Goal: Task Accomplishment & Management: Manage account settings

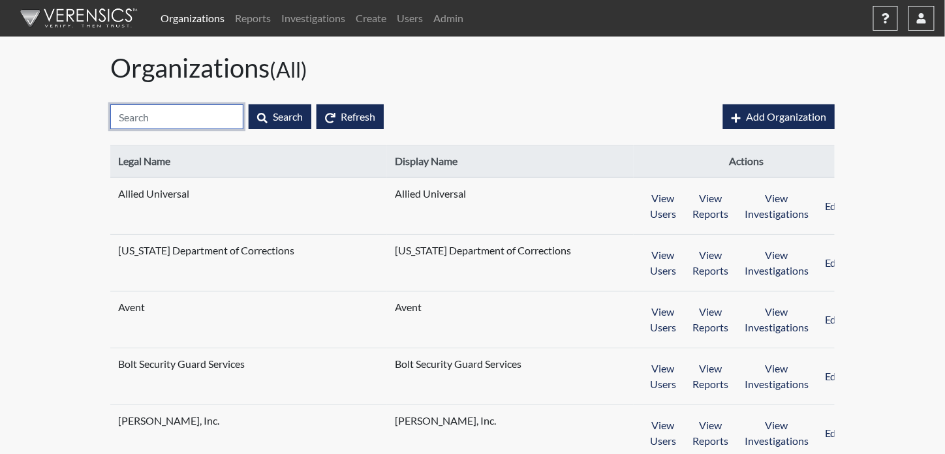
click at [178, 106] on input "text" at bounding box center [176, 116] width 133 height 25
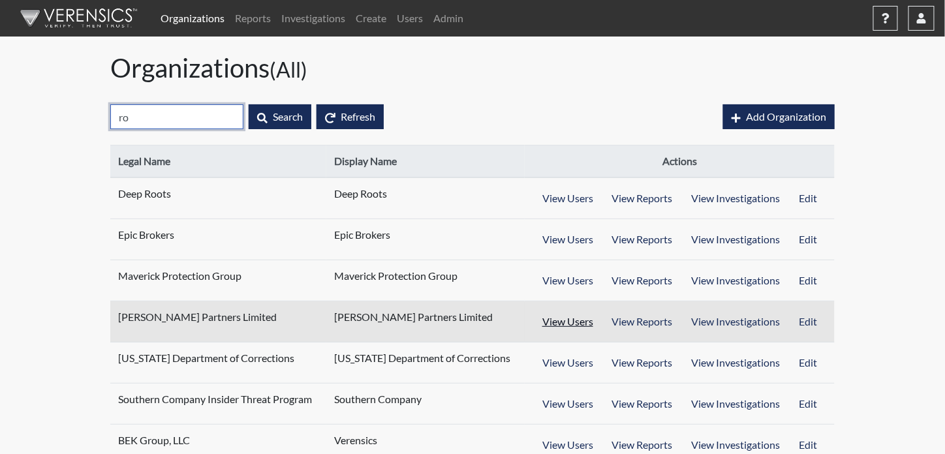
type input "ro"
click at [588, 324] on button "View Users" at bounding box center [568, 321] width 71 height 25
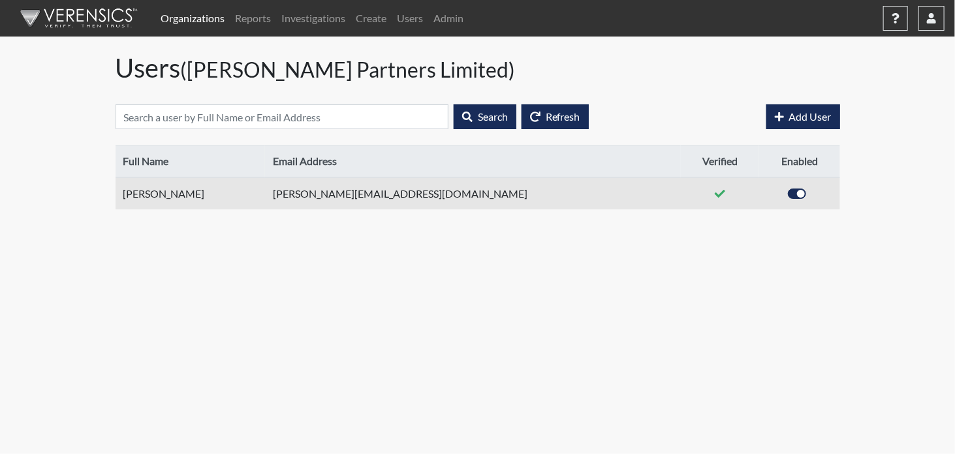
click at [172, 195] on td "[PERSON_NAME]" at bounding box center [191, 194] width 150 height 32
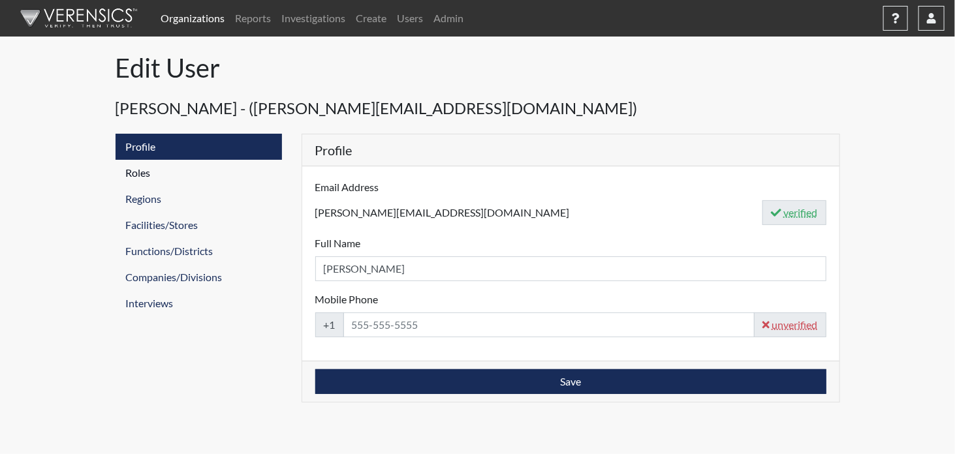
click at [142, 171] on link "Roles" at bounding box center [199, 173] width 166 height 26
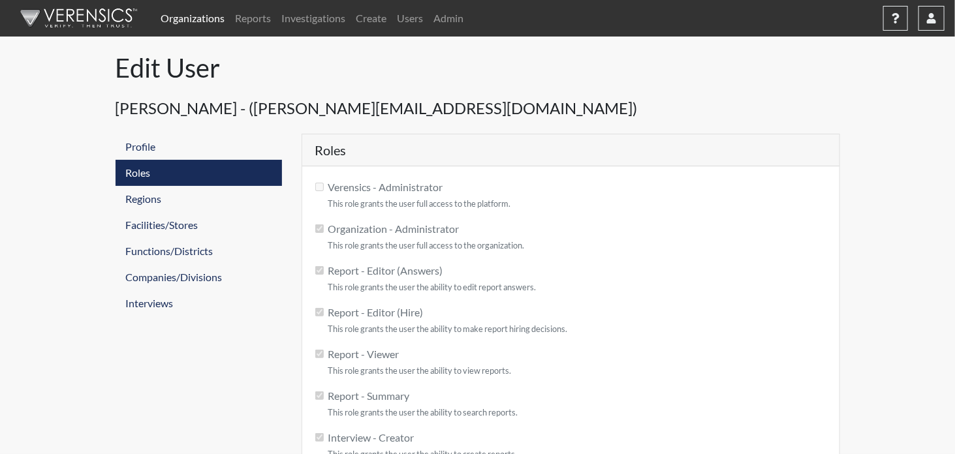
checkbox input "true"
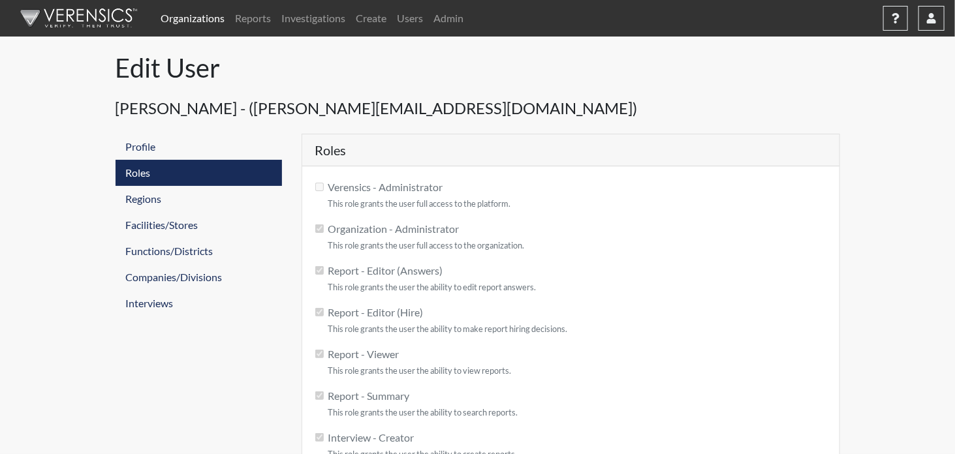
checkbox input "true"
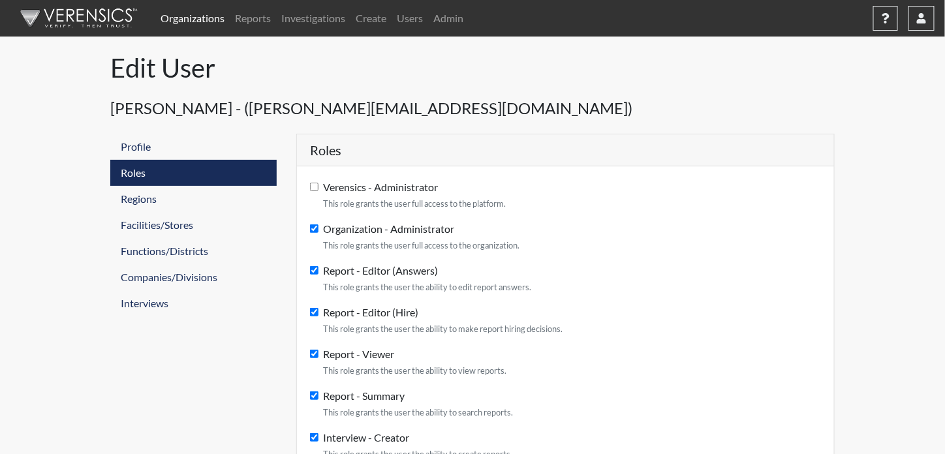
click at [313, 226] on input "Organization - Administrator This role grants the user full access to the organ…" at bounding box center [314, 229] width 8 height 8
checkbox input "false"
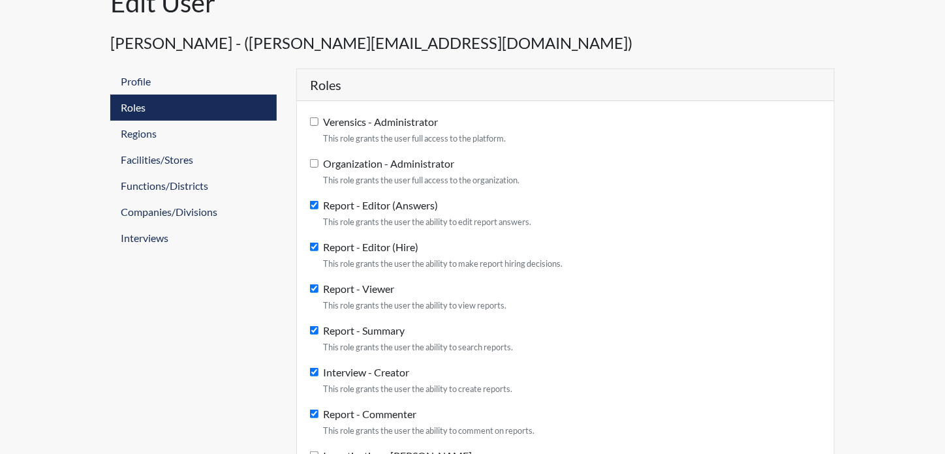
scroll to position [131, 0]
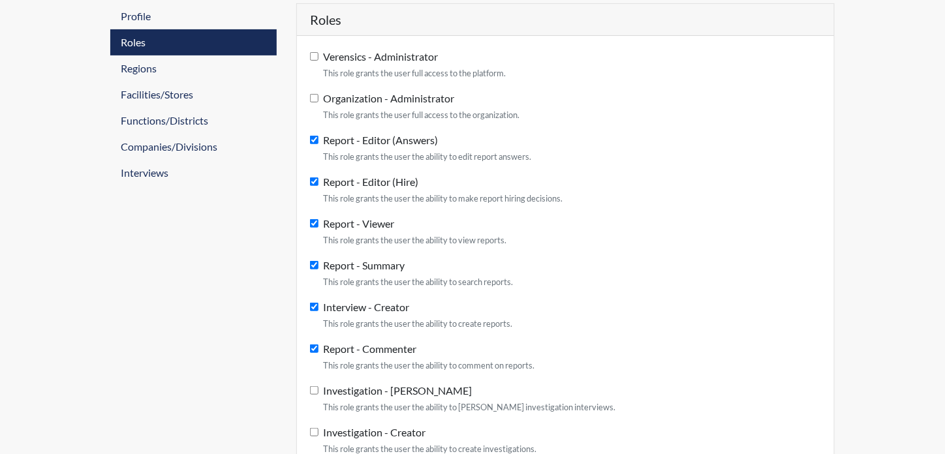
click at [315, 306] on input "Interview - Creator This role grants the user the ability to create reports." at bounding box center [314, 307] width 8 height 8
checkbox input "false"
click at [183, 336] on div "Profile Roles Regions Facilities/Stores Functions/Districts Companies/Divisions…" at bounding box center [194, 304] width 186 height 602
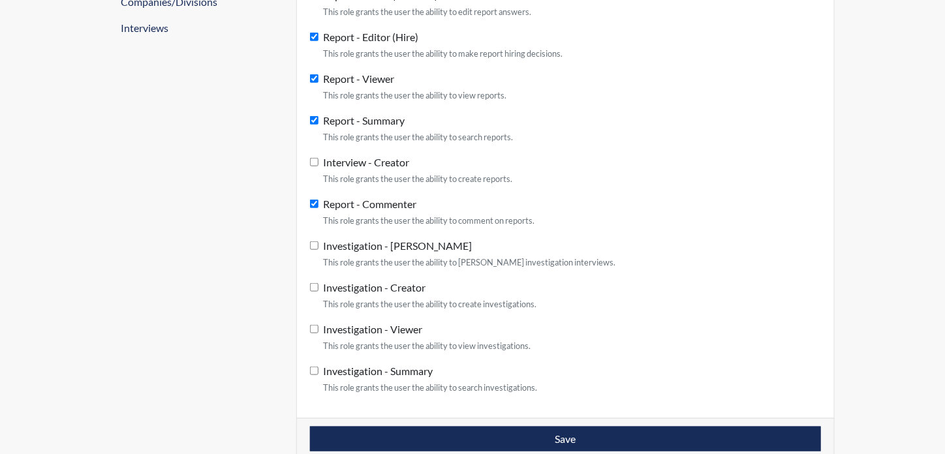
scroll to position [279, 0]
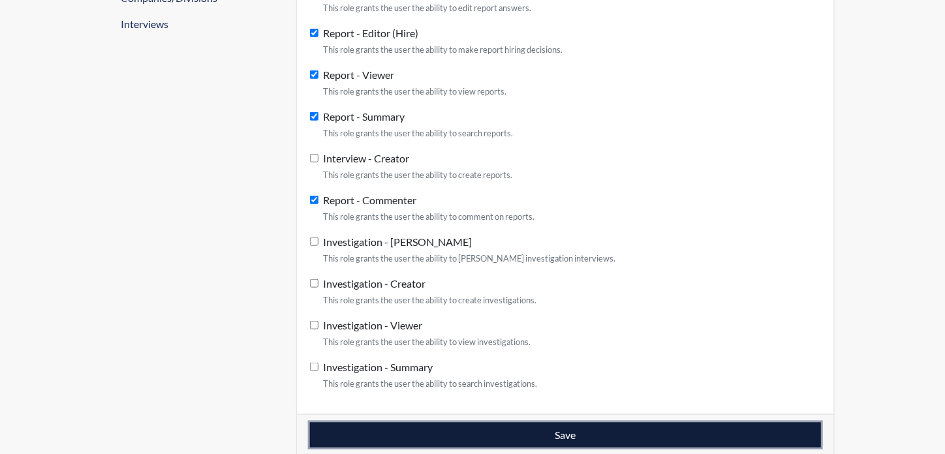
click at [424, 434] on button "Save" at bounding box center [565, 435] width 511 height 25
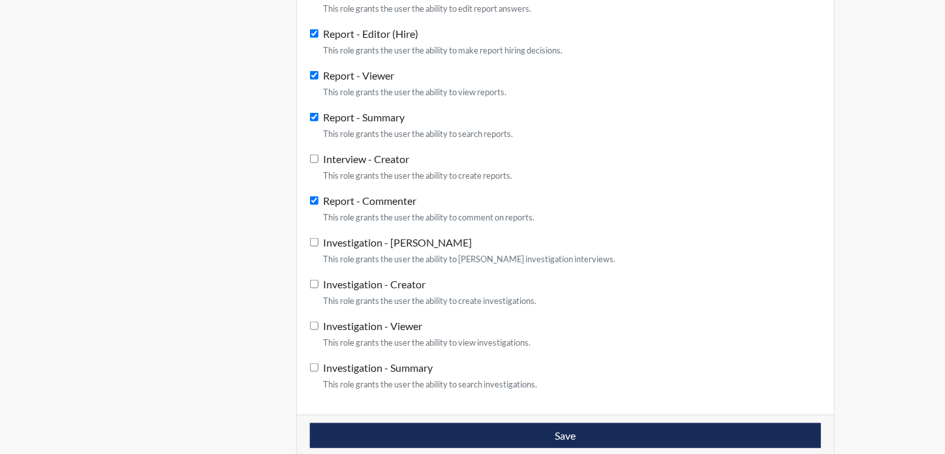
scroll to position [257, 0]
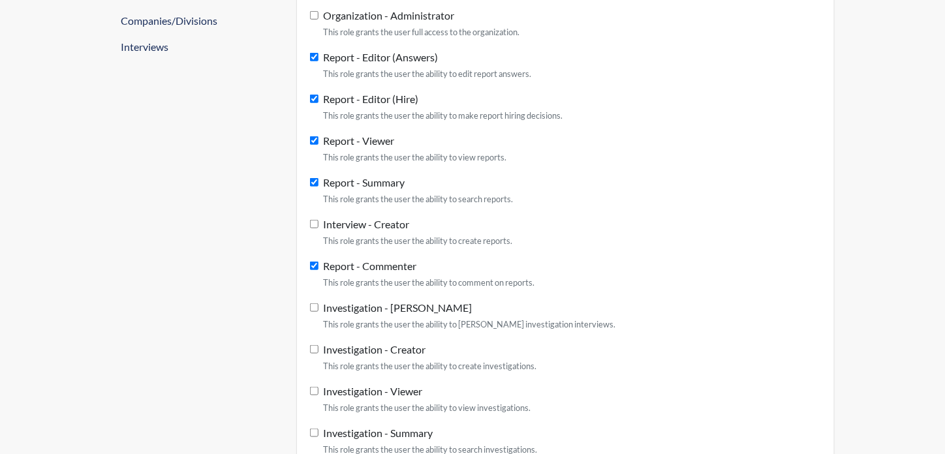
click at [172, 259] on div "Profile Roles Regions Facilities/Stores Functions/Districts Companies/Divisions…" at bounding box center [194, 199] width 186 height 645
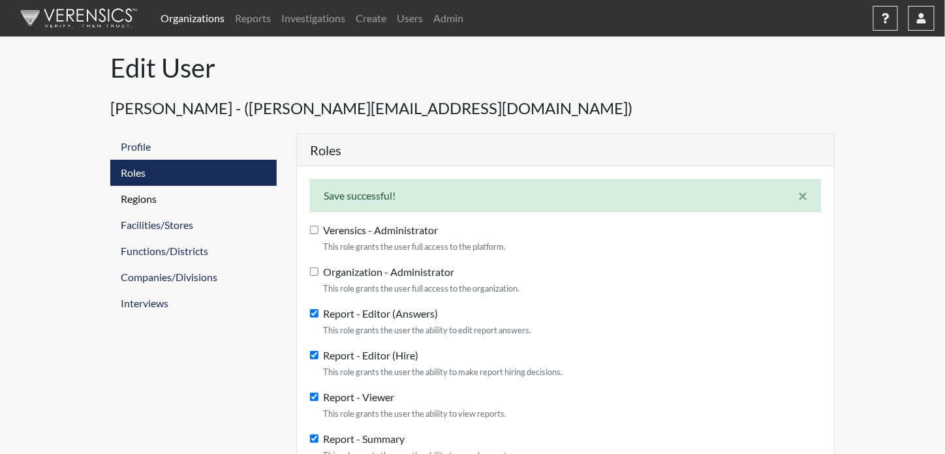
click at [154, 203] on link "Regions" at bounding box center [193, 199] width 166 height 26
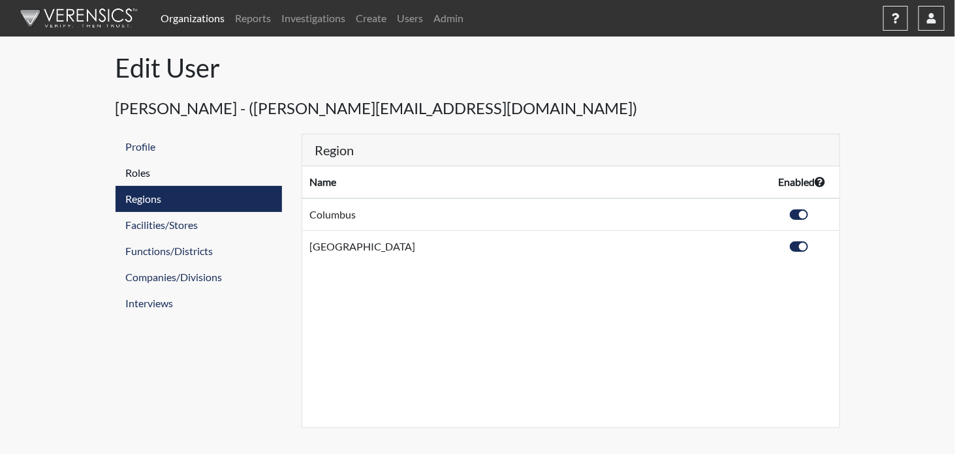
click at [148, 174] on link "Roles" at bounding box center [199, 173] width 166 height 26
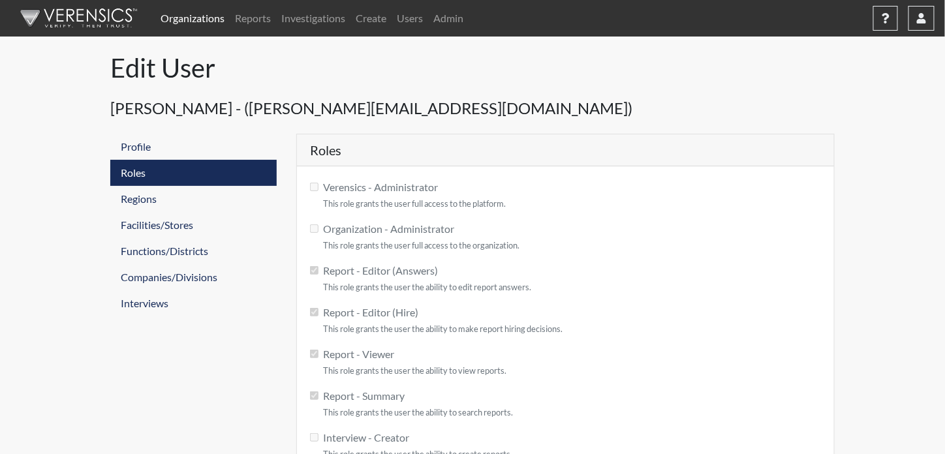
checkbox input "true"
